Goal: Use online tool/utility: Use online tool/utility

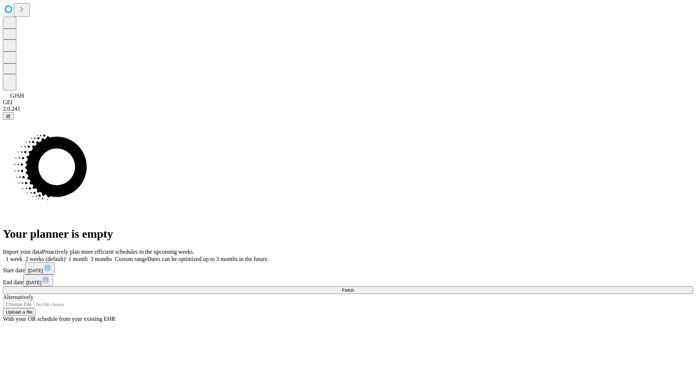
click at [354, 287] on span "Fetch" at bounding box center [348, 289] width 12 height 5
